Goal: Transaction & Acquisition: Subscribe to service/newsletter

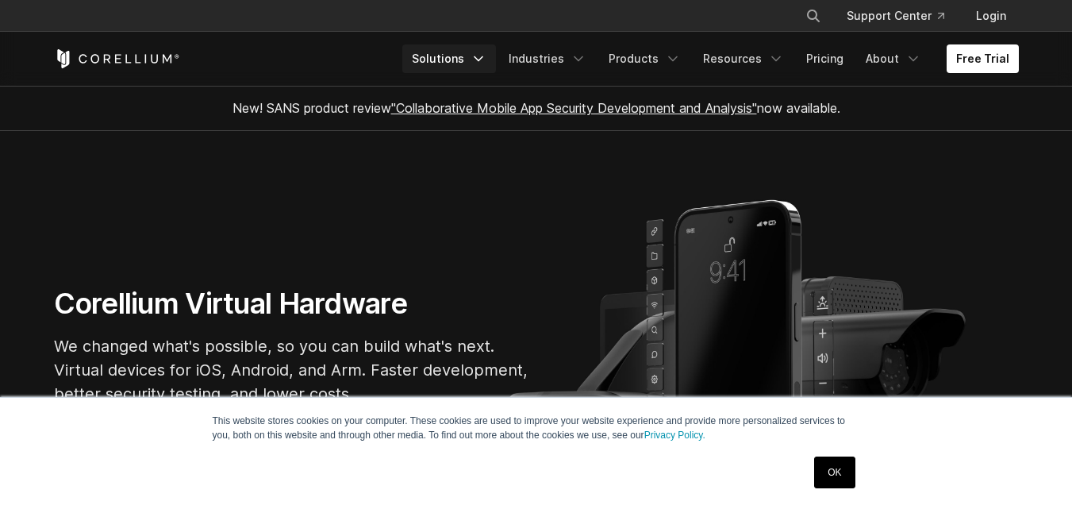
click at [478, 60] on link "Solutions" at bounding box center [449, 58] width 94 height 29
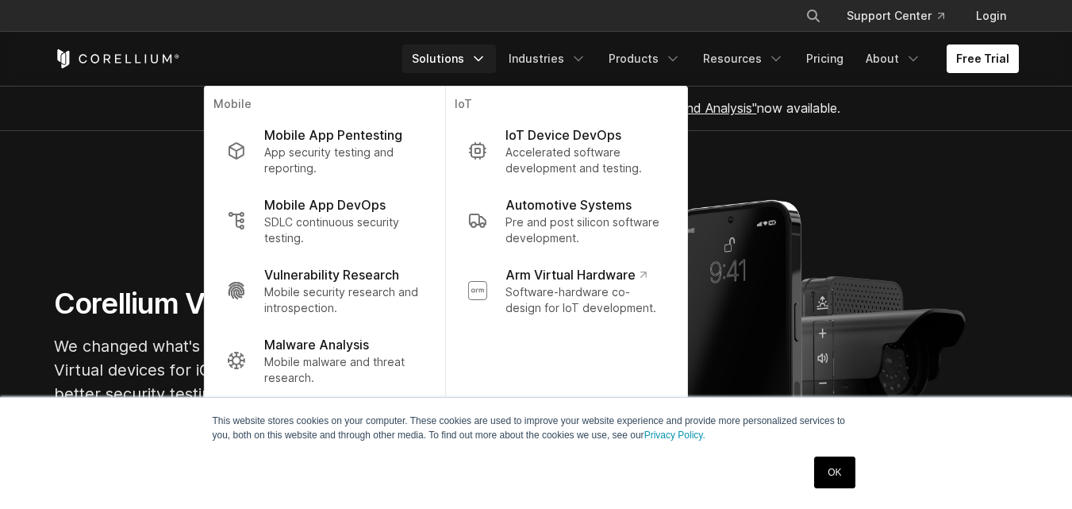
click at [893, 143] on section "Corellium Virtual Hardware We changed what's possible, so you can build what's …" at bounding box center [536, 352] width 1072 height 443
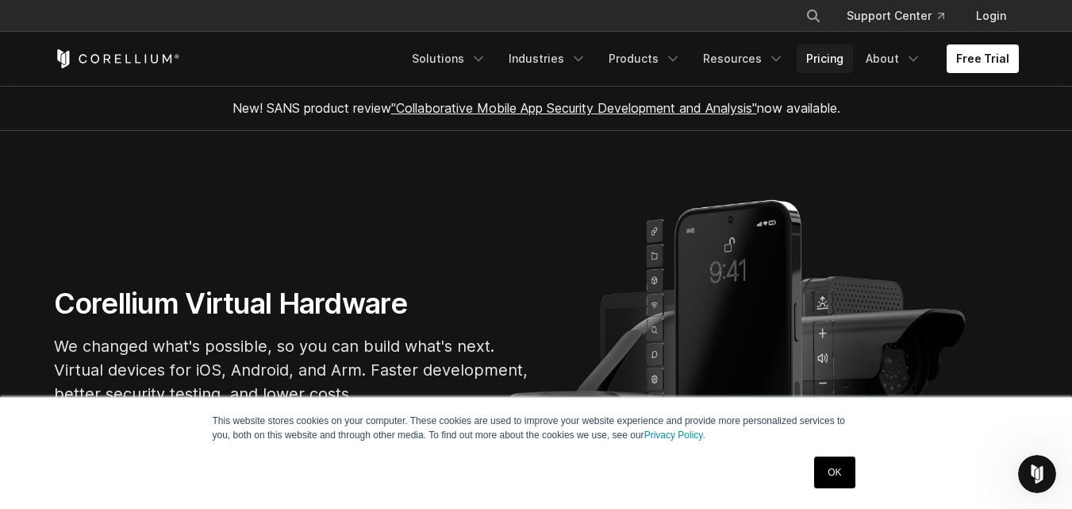
click at [827, 69] on link "Pricing" at bounding box center [825, 58] width 56 height 29
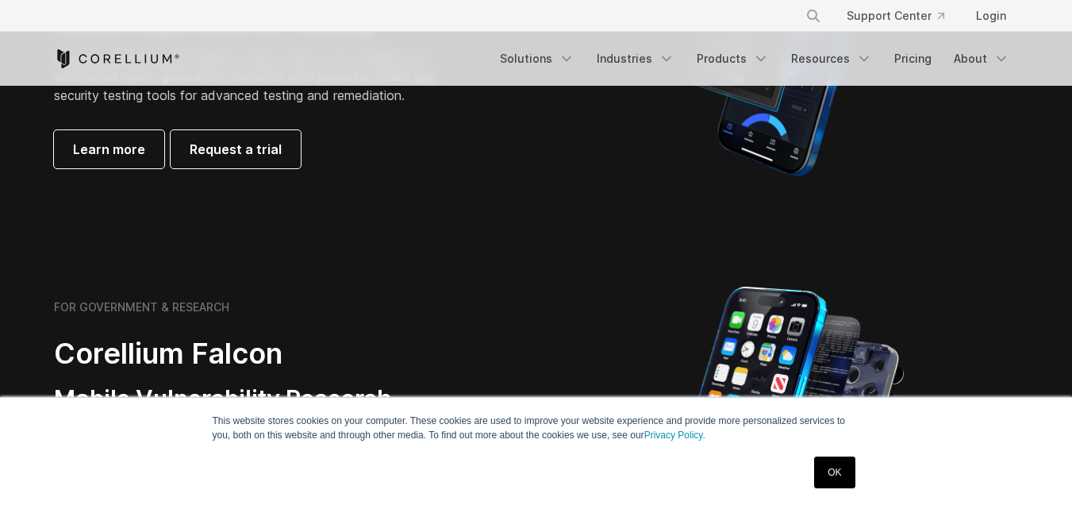
scroll to position [545, 0]
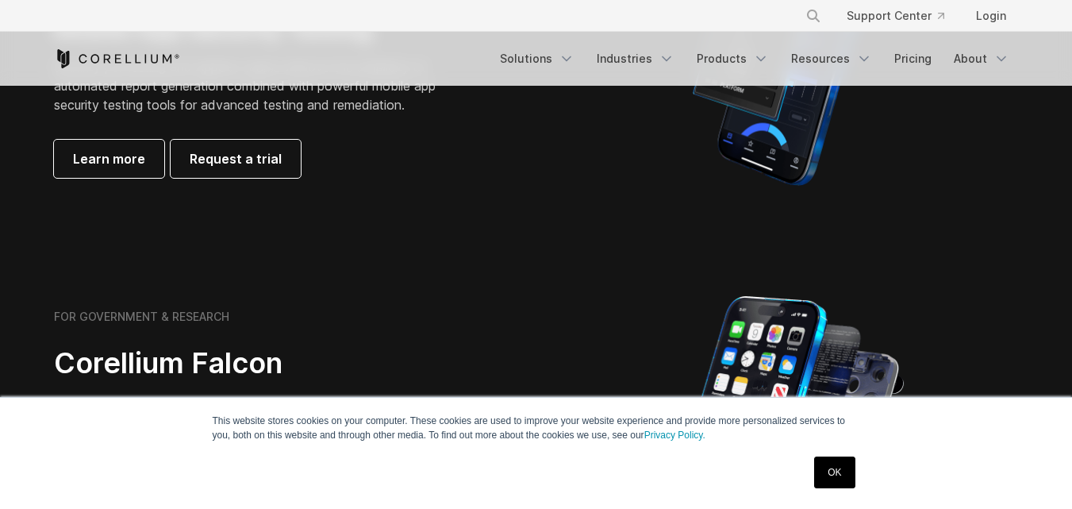
drag, startPoint x: 183, startPoint y: 214, endPoint x: 828, endPoint y: 463, distance: 692.4
click at [828, 463] on link "OK" at bounding box center [834, 472] width 40 height 32
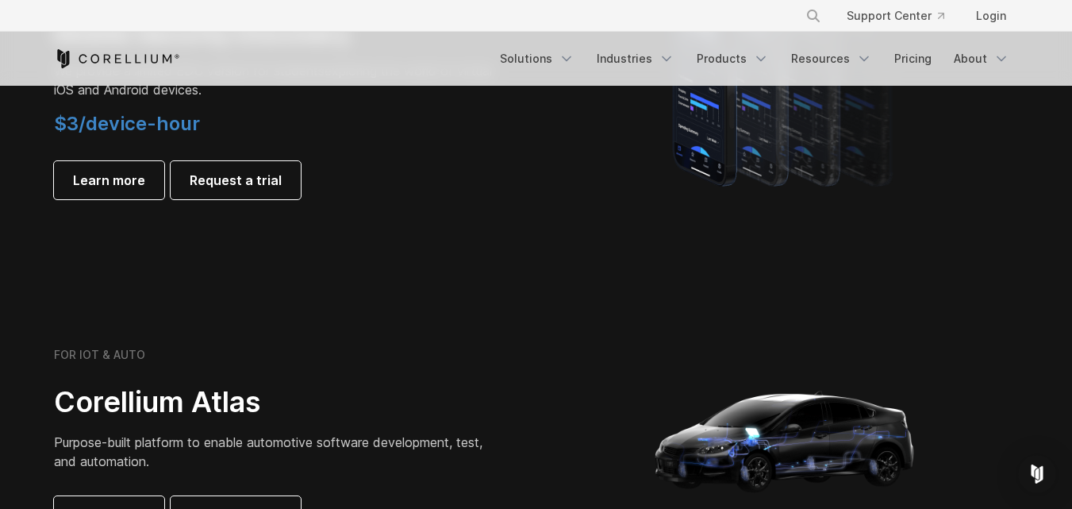
scroll to position [1320, 0]
